Goal: Task Accomplishment & Management: Complete application form

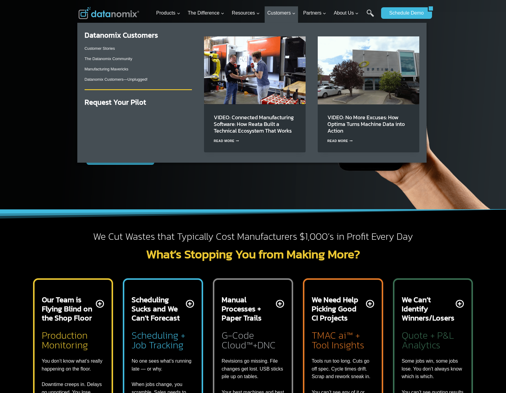
click at [126, 62] on div "Customer Stories The Datanomix Community Manufacturing Mavericks Datanomix Cust…" at bounding box center [138, 64] width 107 height 45
click at [127, 61] on link "The Datanomix Community" at bounding box center [109, 58] width 48 height 5
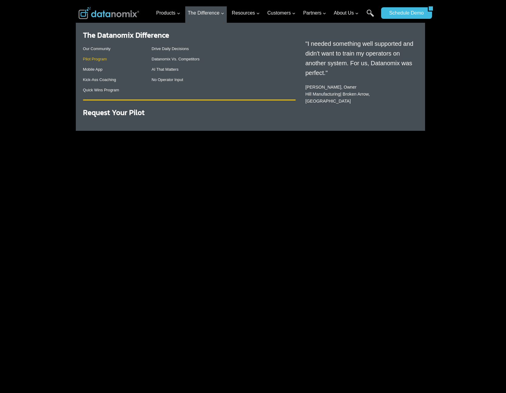
click at [101, 59] on link "Pilot Program" at bounding box center [95, 59] width 24 height 5
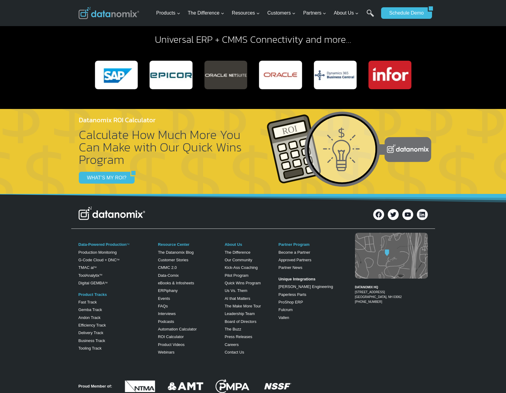
scroll to position [1105, 0]
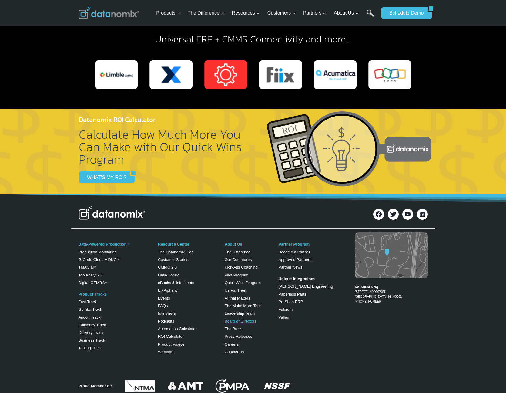
click at [249, 322] on link "Board of Directors" at bounding box center [241, 321] width 32 height 5
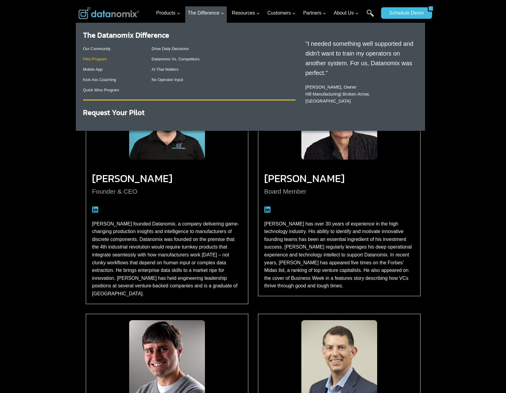
click at [91, 59] on link "Pilot Program" at bounding box center [95, 59] width 24 height 5
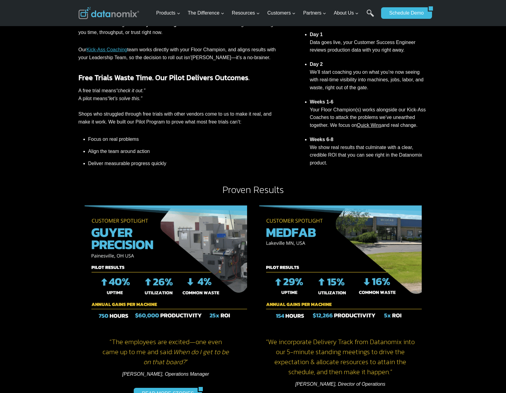
scroll to position [152, 0]
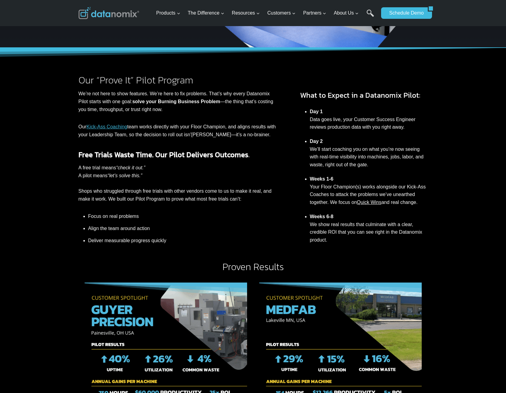
click at [106, 17] on img at bounding box center [109, 13] width 61 height 12
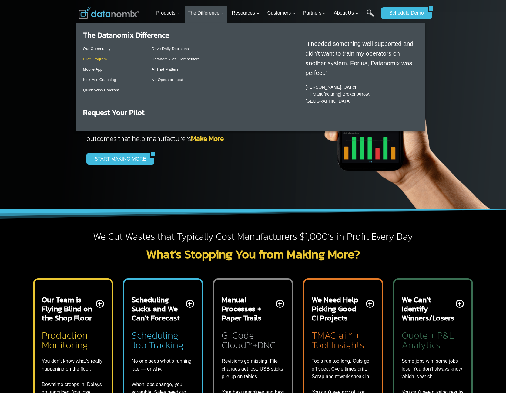
click at [102, 60] on link "Pilot Program" at bounding box center [95, 59] width 24 height 5
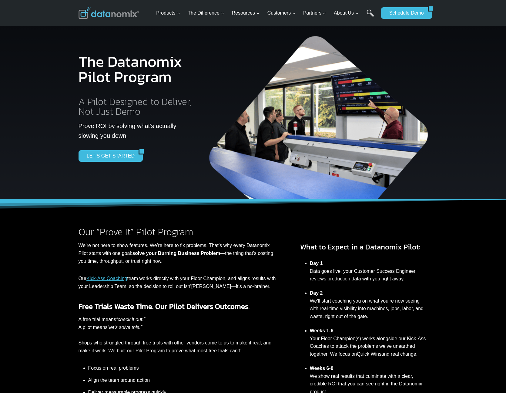
scroll to position [681, 0]
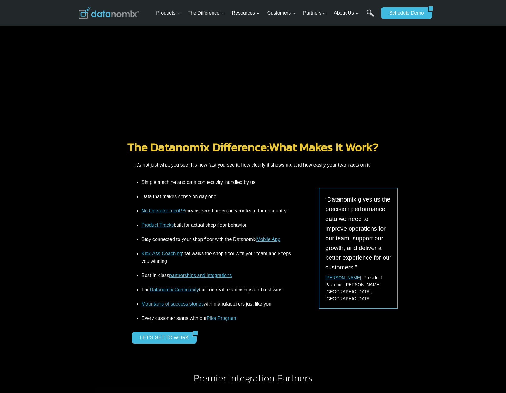
click at [115, 10] on img at bounding box center [109, 13] width 61 height 12
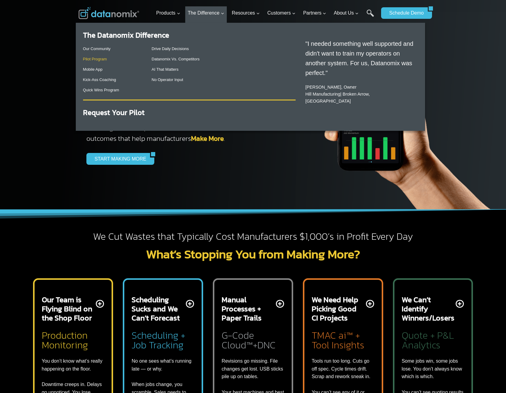
click at [102, 61] on link "Pilot Program" at bounding box center [95, 59] width 24 height 5
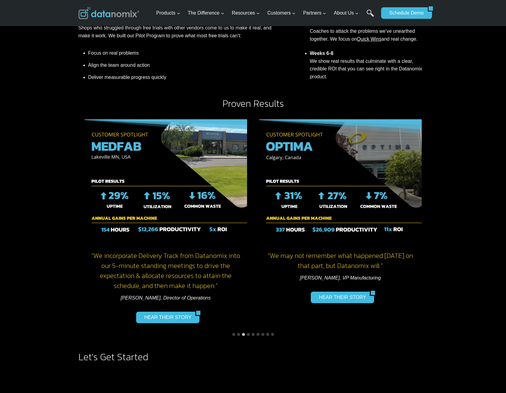
scroll to position [273, 0]
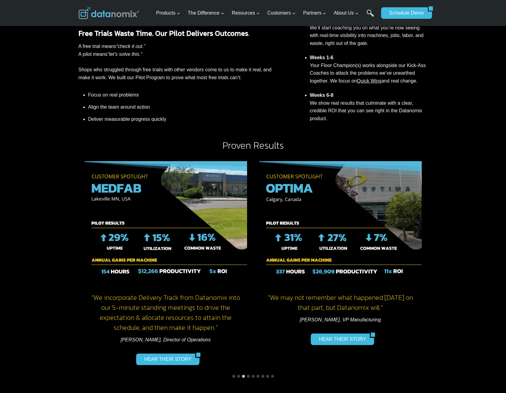
click at [119, 16] on img at bounding box center [109, 13] width 61 height 12
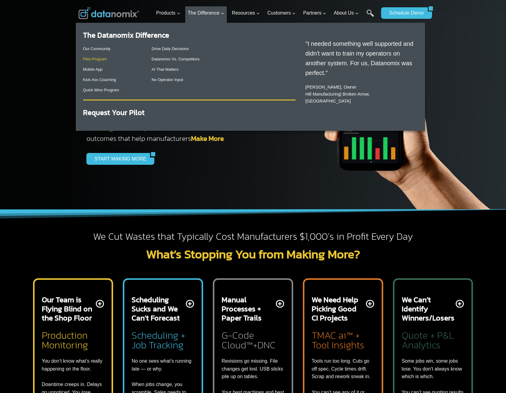
click at [103, 61] on link "Pilot Program" at bounding box center [95, 59] width 24 height 5
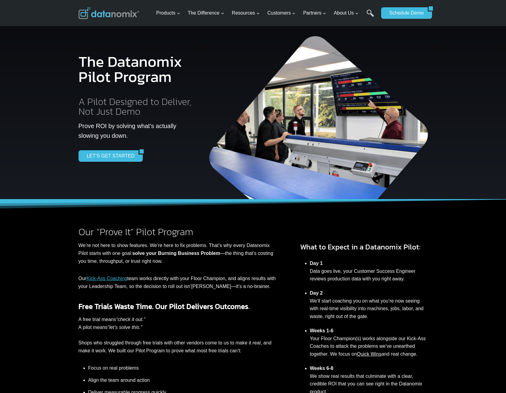
scroll to position [681, 0]
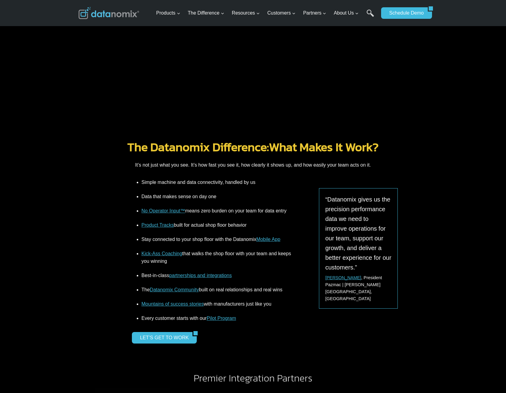
click at [113, 21] on div at bounding box center [109, 13] width 61 height 26
click at [115, 12] on img at bounding box center [109, 13] width 61 height 12
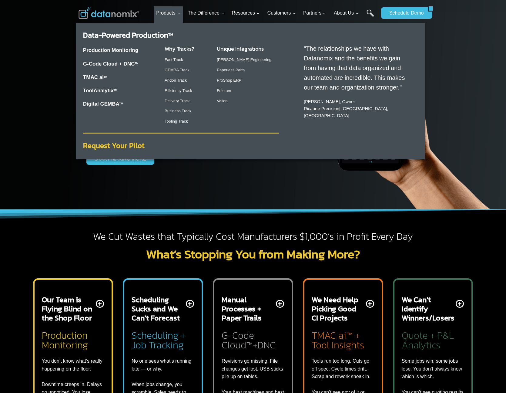
click at [133, 148] on strong "Request Your Pilot" at bounding box center [114, 145] width 62 height 11
